Goal: Contribute content: Contribute content

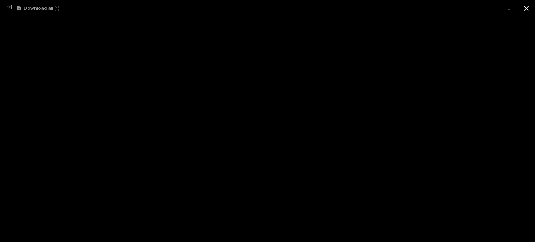
scroll to position [104, 0]
click at [527, 9] on button "Close gallery" at bounding box center [525, 8] width 17 height 16
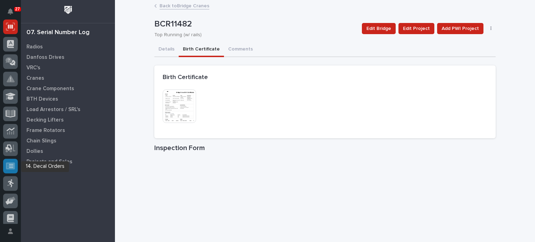
click at [10, 168] on icon at bounding box center [10, 165] width 9 height 7
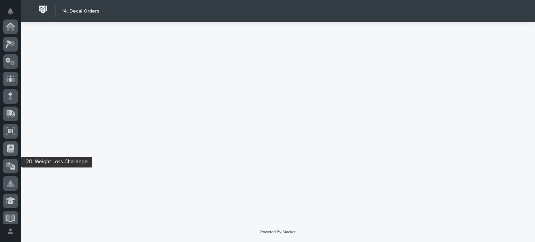
scroll to position [178, 0]
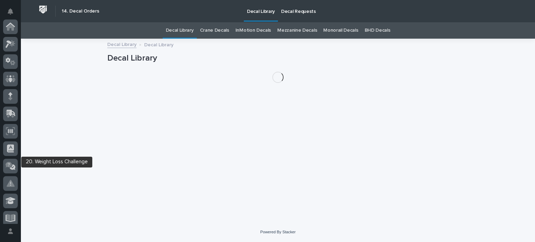
scroll to position [178, 0]
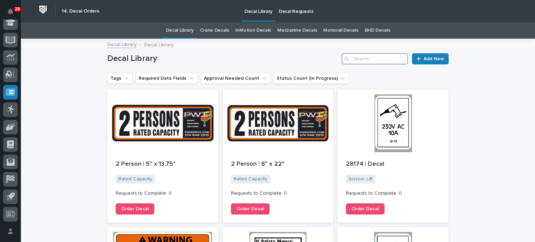
click at [351, 60] on input "Search" at bounding box center [374, 58] width 66 height 11
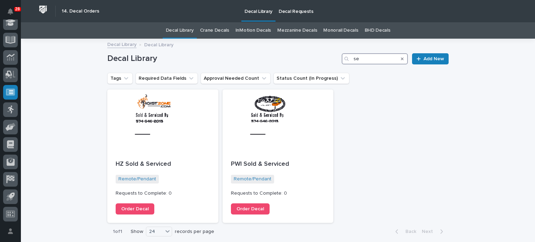
type input "s"
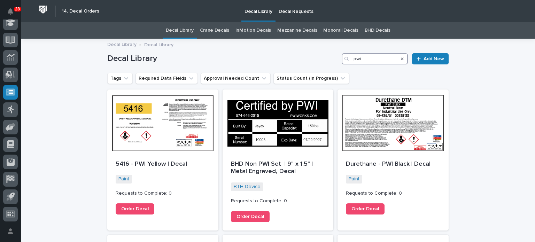
type input "pwi"
click at [517, 46] on div "Decal Library Decal Library" at bounding box center [278, 45] width 514 height 10
click at [401, 57] on icon "Search" at bounding box center [402, 59] width 3 height 4
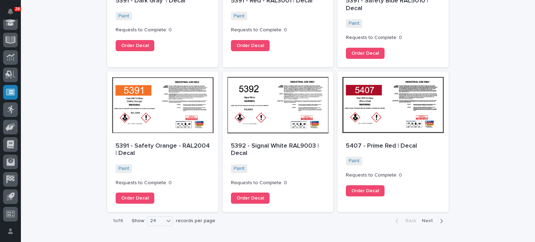
scroll to position [1030, 0]
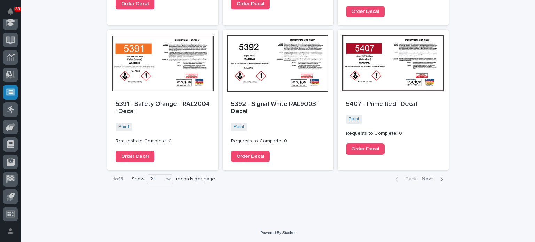
click at [440, 178] on icon "button" at bounding box center [441, 179] width 3 height 6
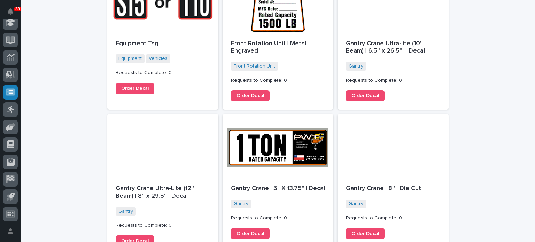
scroll to position [1053, 0]
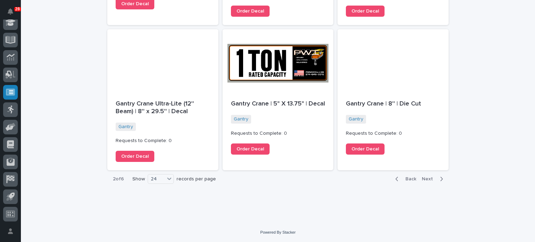
click at [430, 176] on span "Next" at bounding box center [429, 179] width 15 height 6
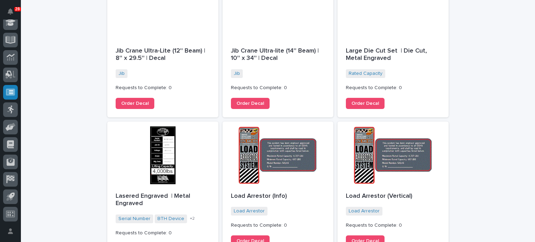
scroll to position [1068, 0]
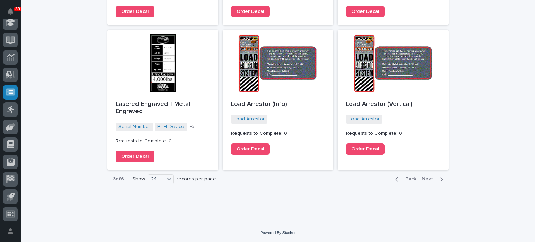
click at [430, 176] on span "Next" at bounding box center [429, 179] width 15 height 6
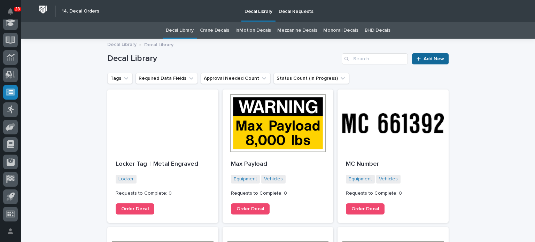
click at [423, 60] on span "Add New" at bounding box center [433, 58] width 21 height 5
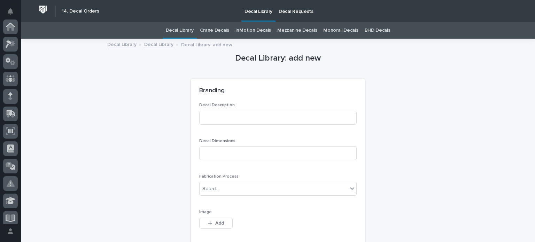
scroll to position [178, 0]
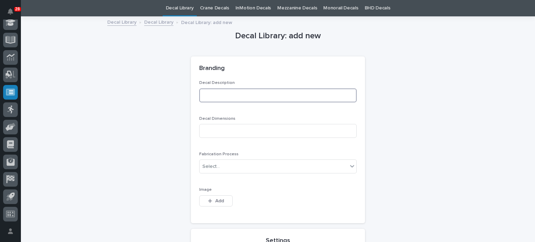
click at [233, 101] on input at bounding box center [277, 95] width 157 height 14
type input "Service Decals"
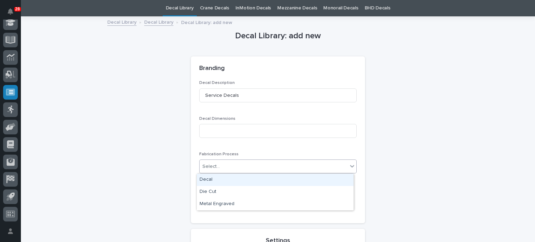
click at [233, 164] on div "Select..." at bounding box center [273, 166] width 148 height 11
click at [231, 182] on div "Decal" at bounding box center [275, 180] width 157 height 12
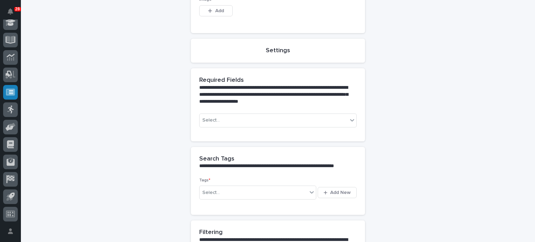
scroll to position [214, 0]
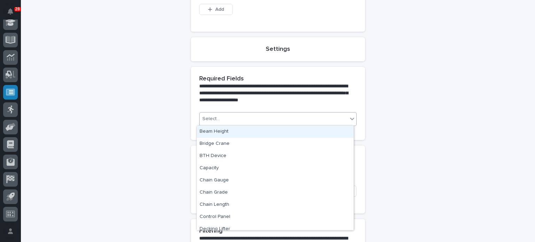
click at [241, 116] on div "Select..." at bounding box center [273, 118] width 148 height 11
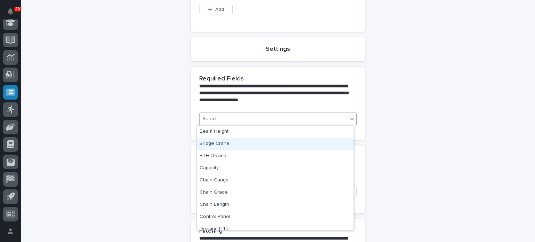
click at [242, 144] on div "Bridge Crane" at bounding box center [275, 144] width 157 height 12
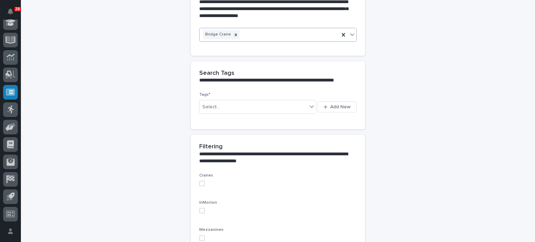
scroll to position [299, 0]
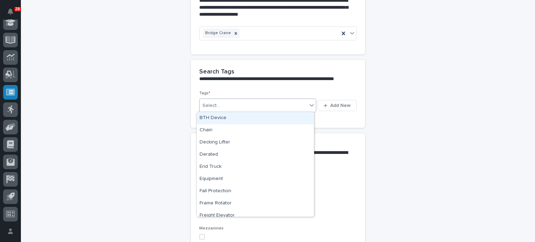
click at [249, 100] on div "Select..." at bounding box center [253, 105] width 108 height 11
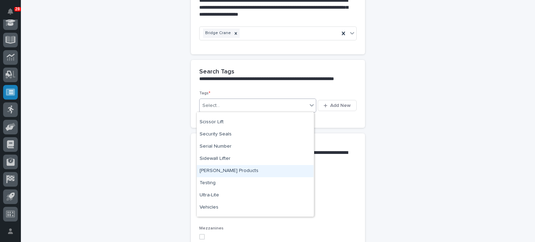
scroll to position [346, 0]
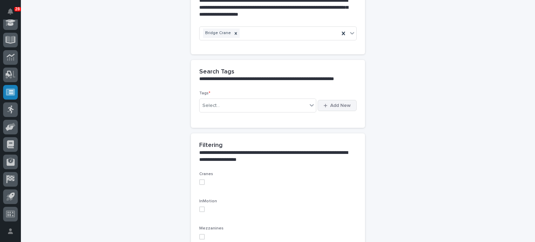
click at [341, 103] on span "Add New" at bounding box center [340, 105] width 21 height 6
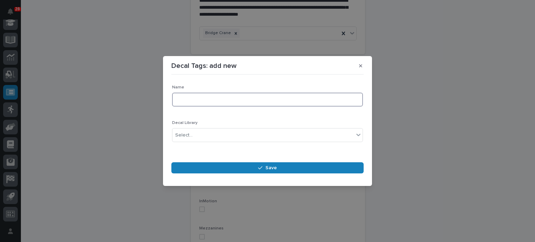
click at [256, 98] on input at bounding box center [267, 100] width 191 height 14
type input "Stock"
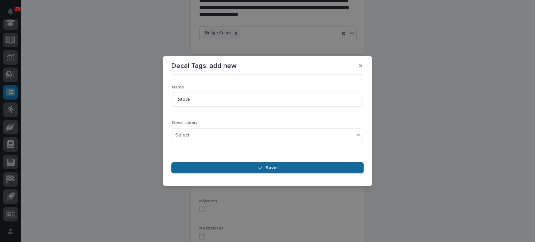
click at [263, 164] on button "Save" at bounding box center [267, 167] width 192 height 11
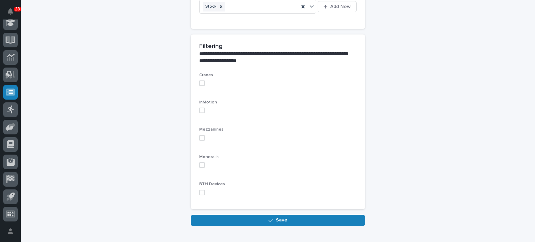
scroll to position [412, 0]
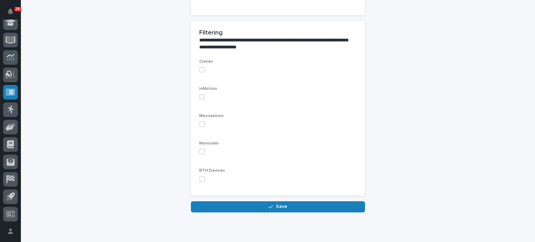
click at [202, 69] on label at bounding box center [277, 70] width 157 height 6
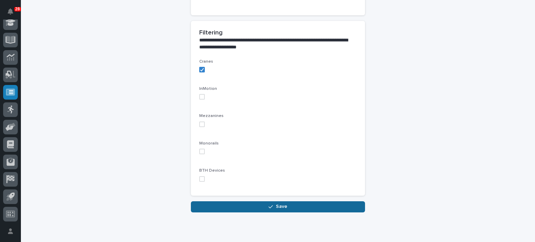
click at [307, 202] on button "Save" at bounding box center [278, 206] width 174 height 11
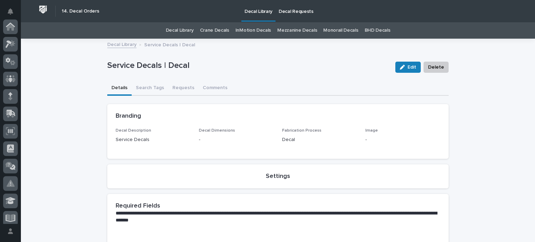
scroll to position [178, 0]
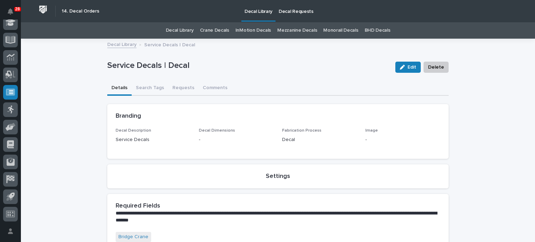
click at [258, 11] on p "Decal Library" at bounding box center [258, 7] width 28 height 15
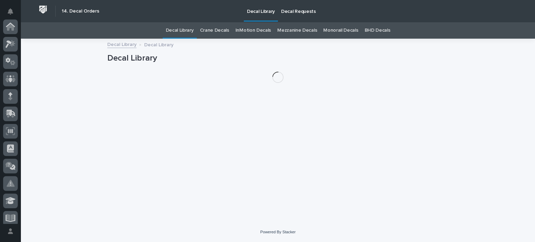
scroll to position [178, 0]
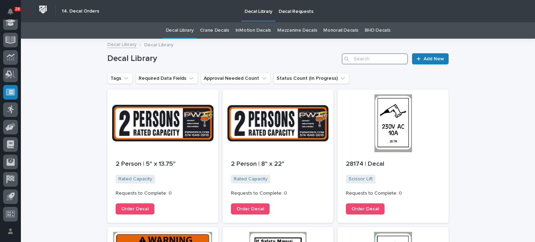
click at [368, 61] on input "Search" at bounding box center [374, 58] width 66 height 11
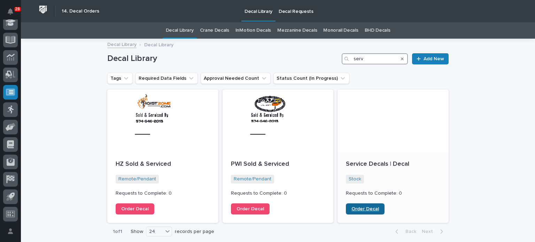
type input "serv"
click at [358, 207] on span "Order Decal" at bounding box center [364, 208] width 27 height 5
click at [382, 167] on p "Service Decals | Decal" at bounding box center [393, 164] width 94 height 8
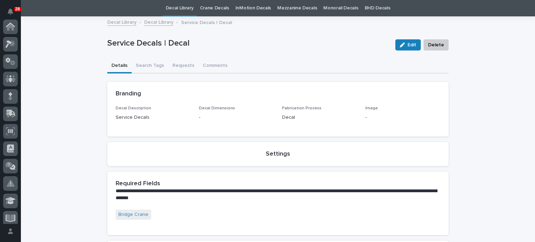
scroll to position [178, 0]
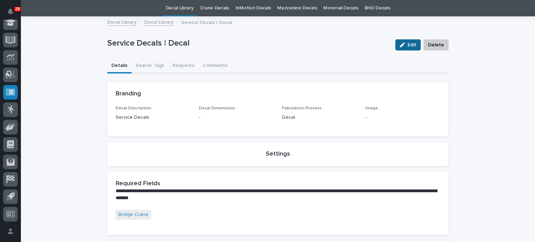
click at [411, 45] on span "Edit" at bounding box center [411, 45] width 9 height 6
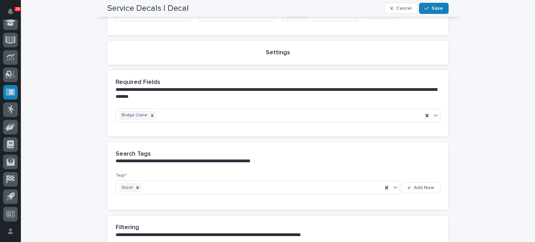
scroll to position [128, 0]
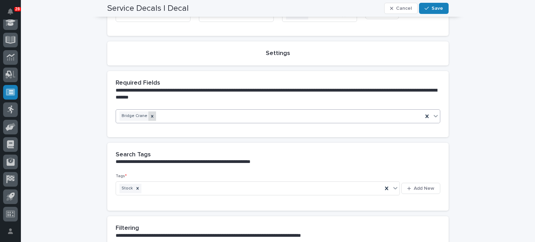
click at [148, 114] on div at bounding box center [152, 115] width 8 height 9
click at [431, 5] on span "Save" at bounding box center [436, 8] width 11 height 6
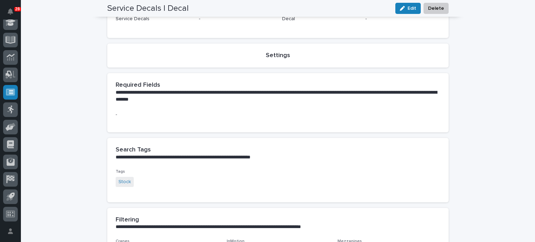
scroll to position [0, 0]
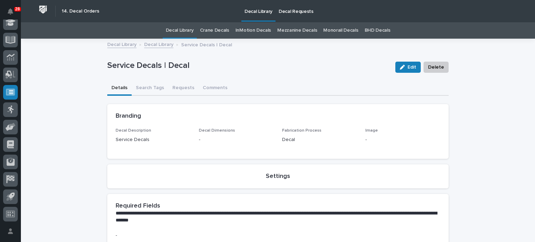
click at [182, 32] on link "Decal Library" at bounding box center [180, 30] width 28 height 16
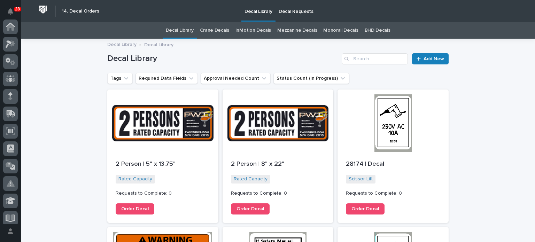
scroll to position [178, 0]
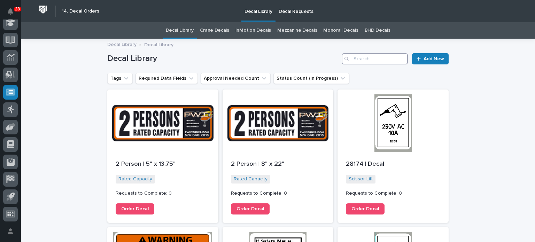
click at [368, 53] on input "Search" at bounding box center [374, 58] width 66 height 11
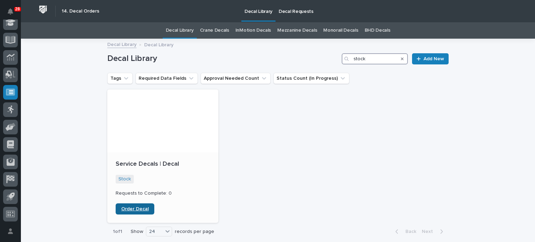
type input "stock"
click at [139, 205] on link "Order Decal" at bounding box center [135, 208] width 39 height 11
